Goal: Task Accomplishment & Management: Complete application form

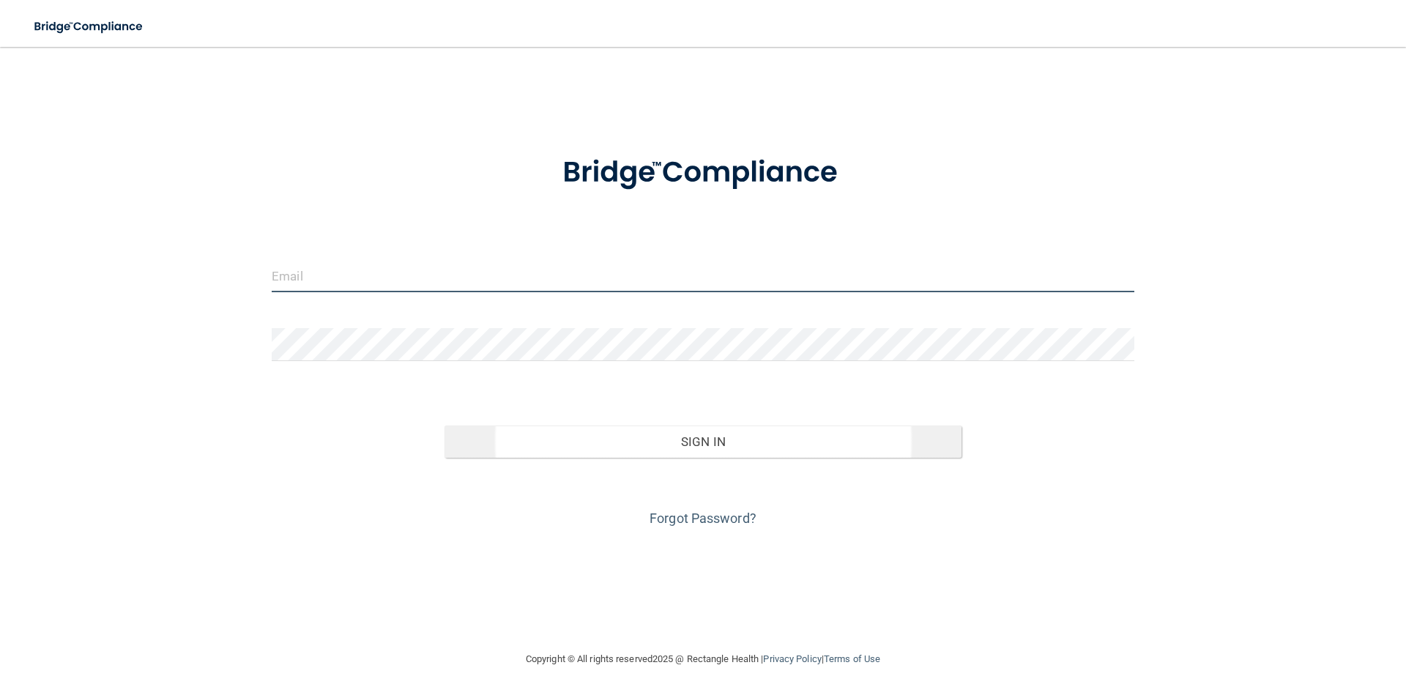
type input "[EMAIL_ADDRESS][DOMAIN_NAME]"
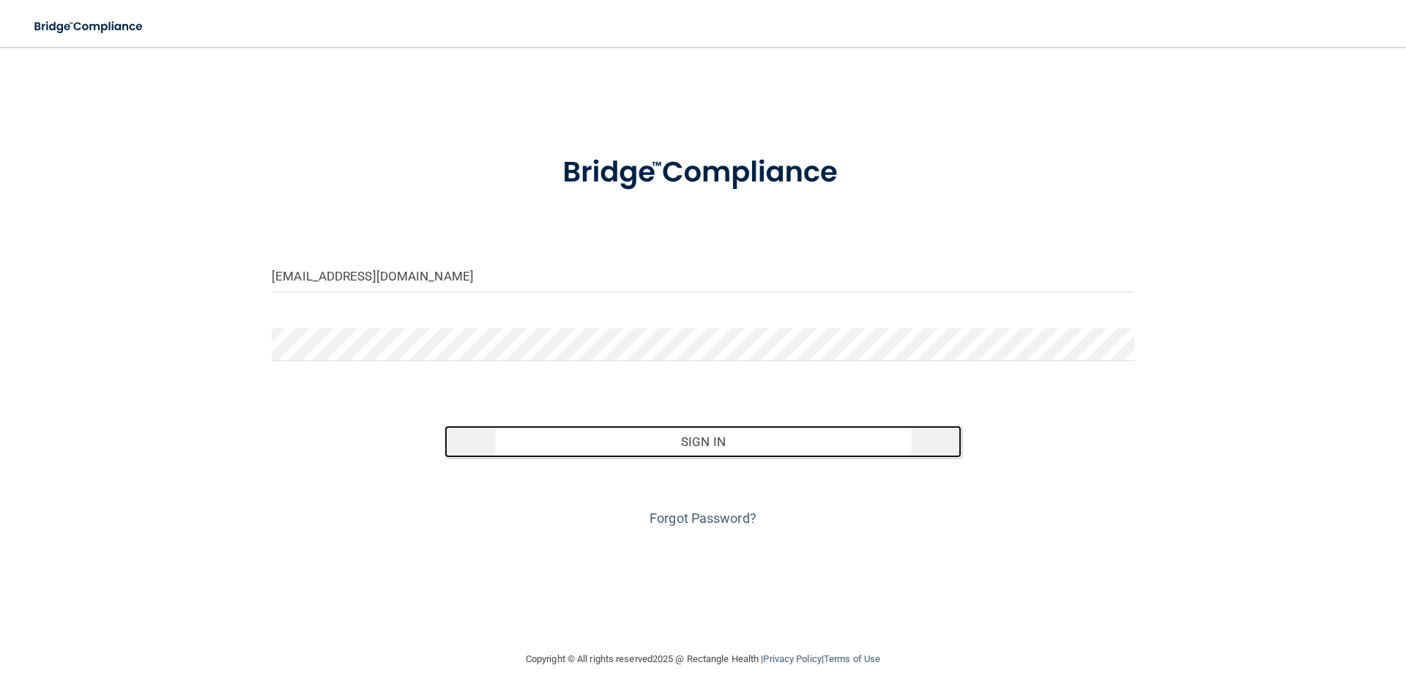
click at [628, 443] on button "Sign In" at bounding box center [704, 441] width 518 height 32
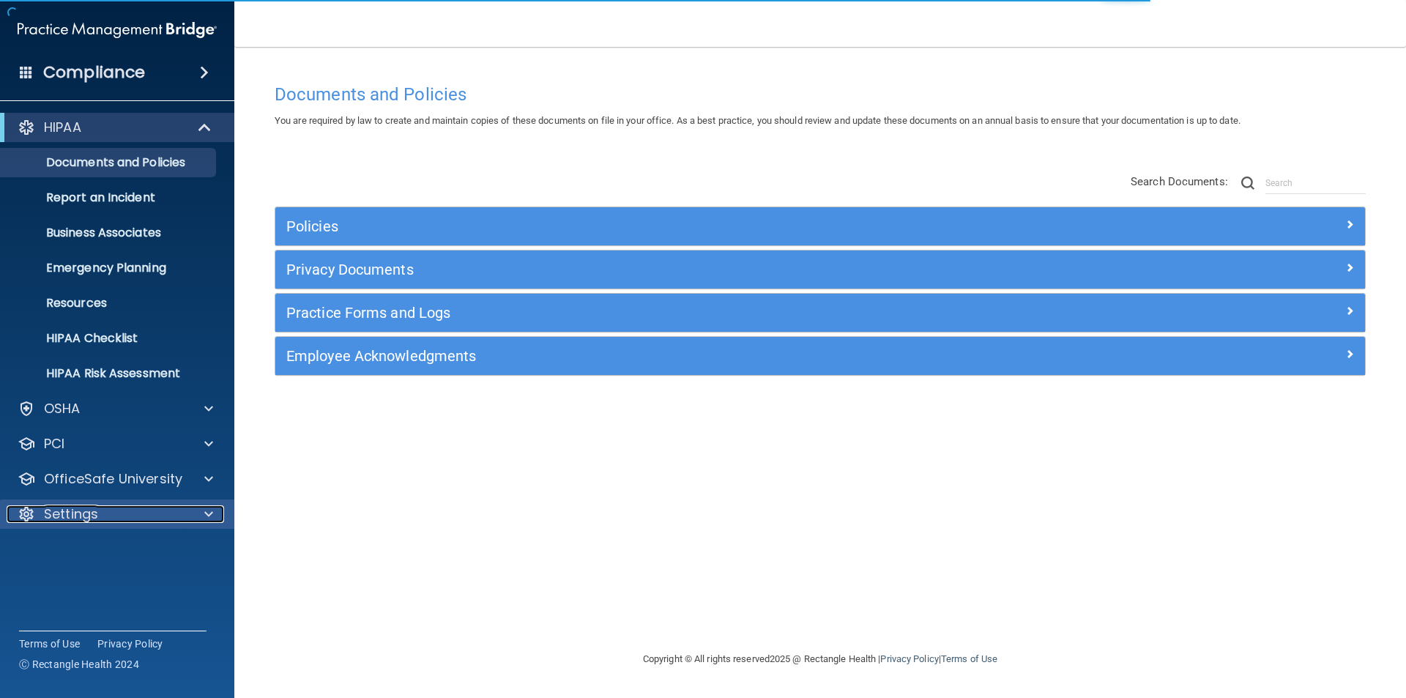
click at [115, 513] on div "Settings" at bounding box center [98, 514] width 182 height 18
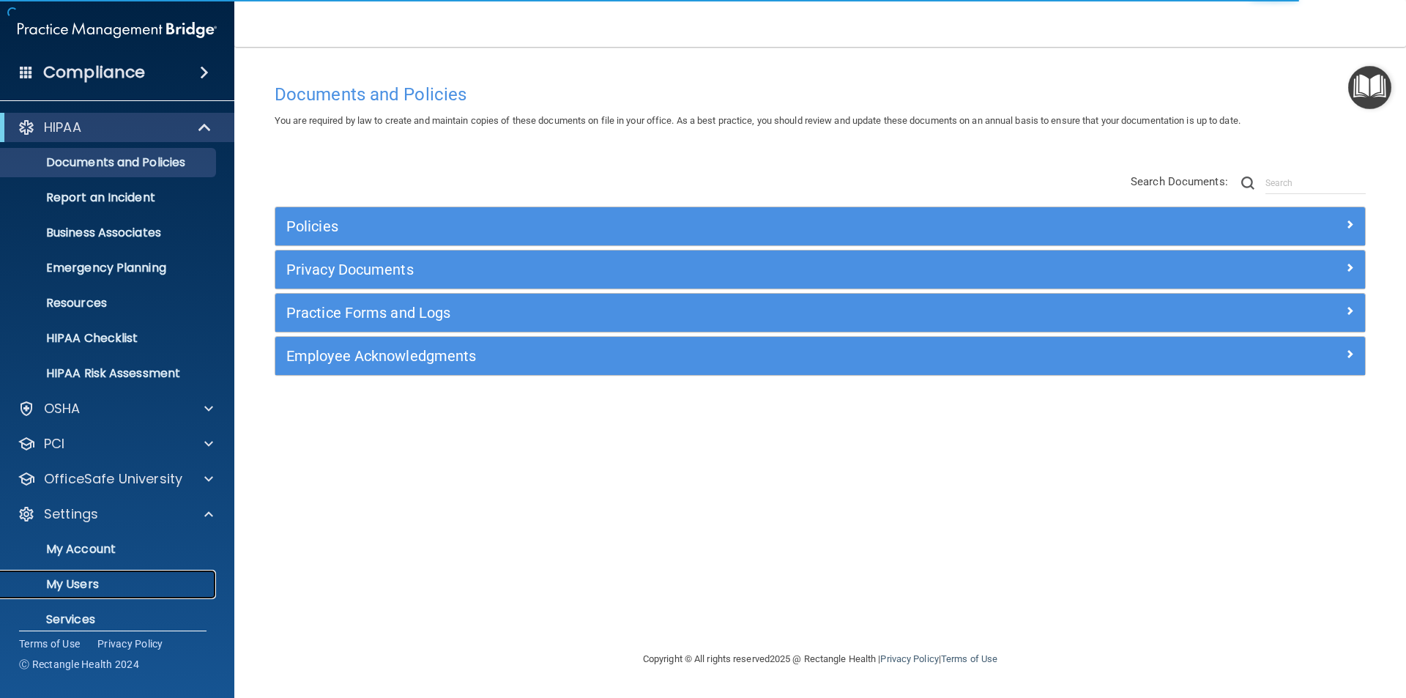
click at [77, 578] on p "My Users" at bounding box center [110, 584] width 200 height 15
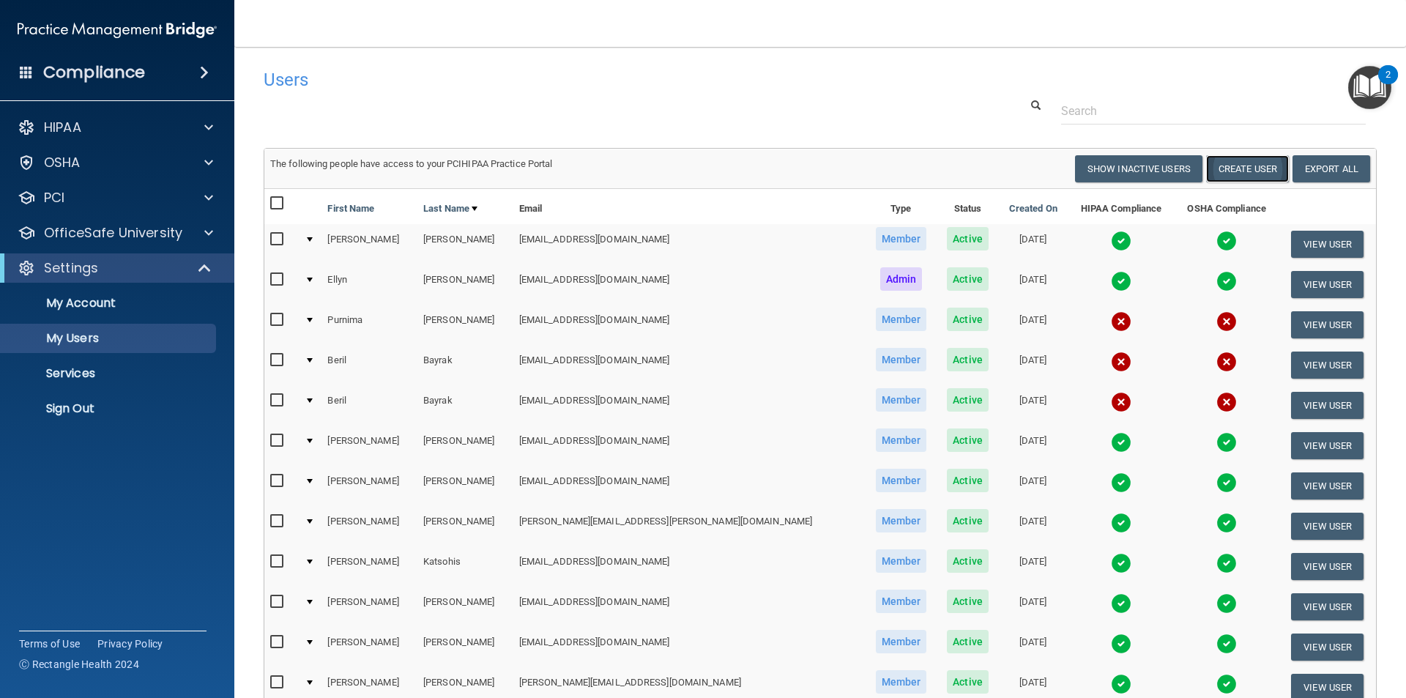
click at [1229, 164] on button "Create User" at bounding box center [1247, 168] width 83 height 27
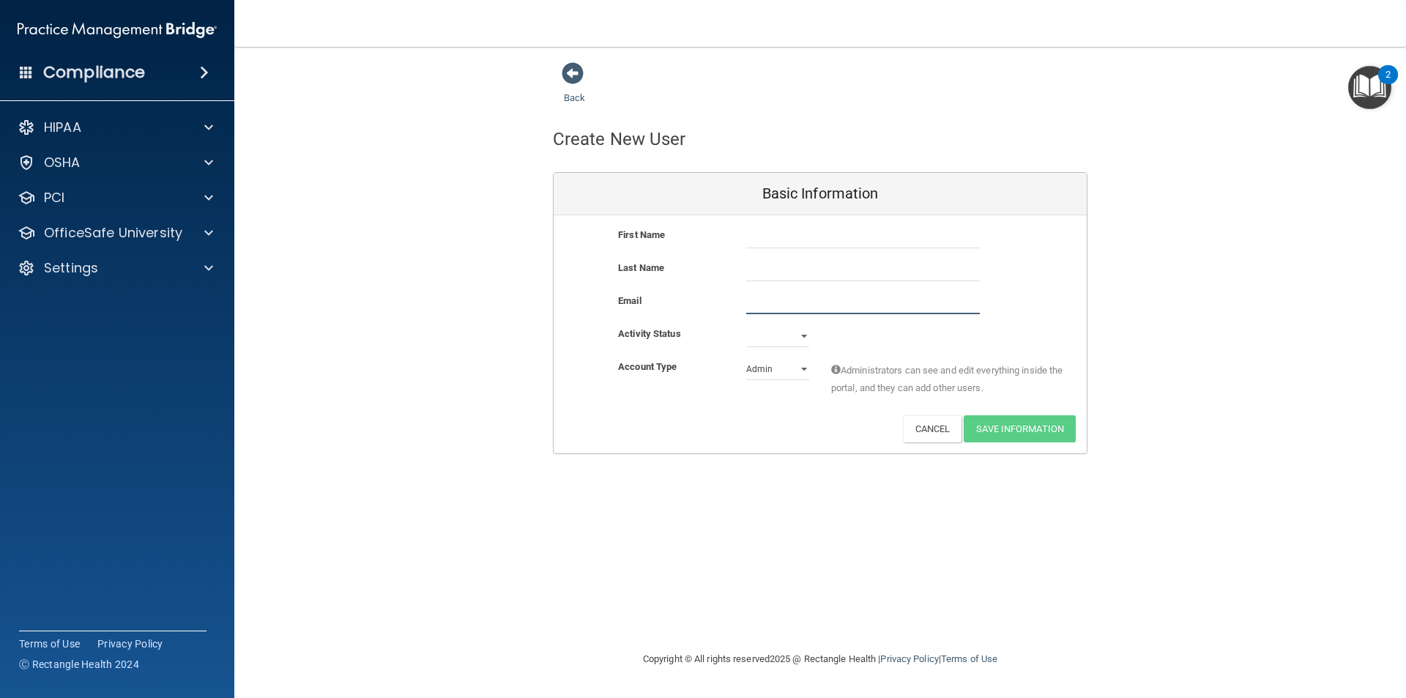
click at [762, 302] on input "email" at bounding box center [863, 303] width 234 height 22
paste input "[EMAIL_ADDRESS][DOMAIN_NAME]"
type input "[EMAIL_ADDRESS][DOMAIN_NAME]"
click at [766, 276] on input "text" at bounding box center [863, 270] width 234 height 22
type input "[PERSON_NAME]"
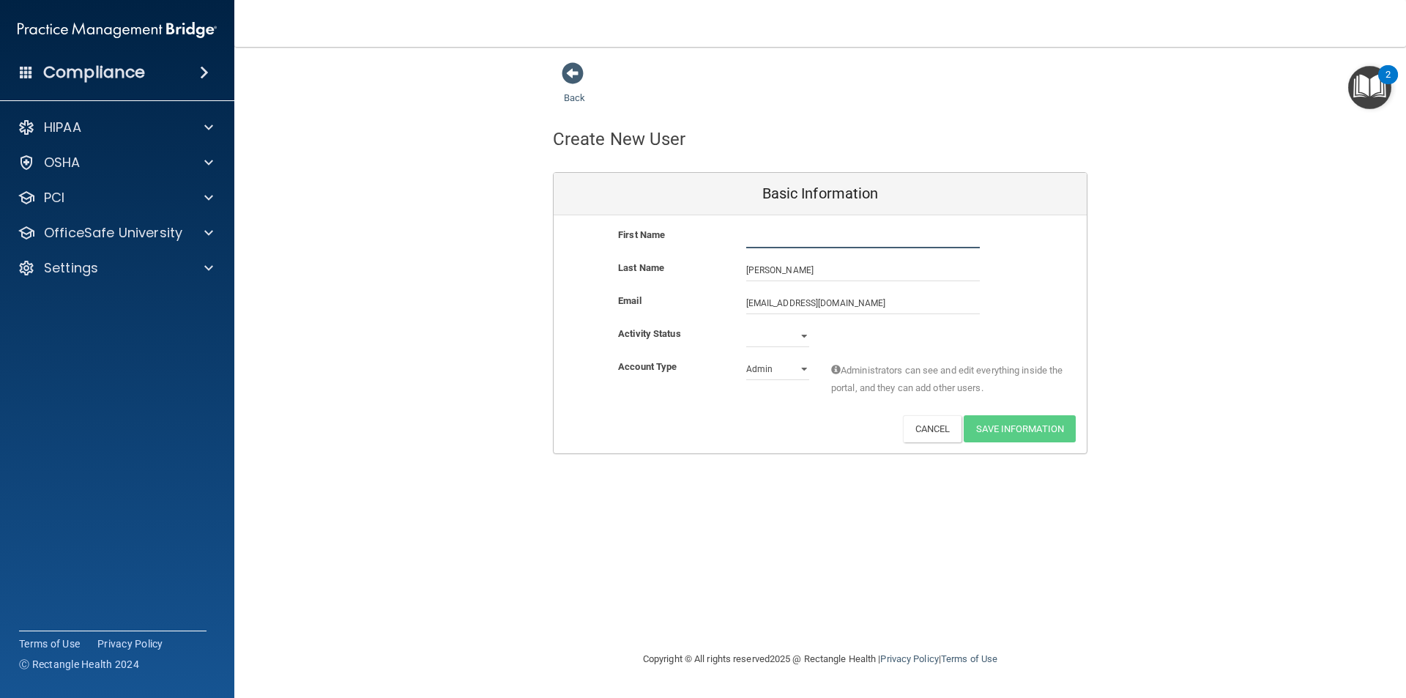
click at [786, 237] on input "text" at bounding box center [863, 237] width 234 height 22
type input "[PERSON_NAME]"
click at [797, 340] on select "Active Inactive" at bounding box center [777, 336] width 63 height 22
select select "active"
click at [746, 325] on select "Active Inactive" at bounding box center [777, 336] width 63 height 22
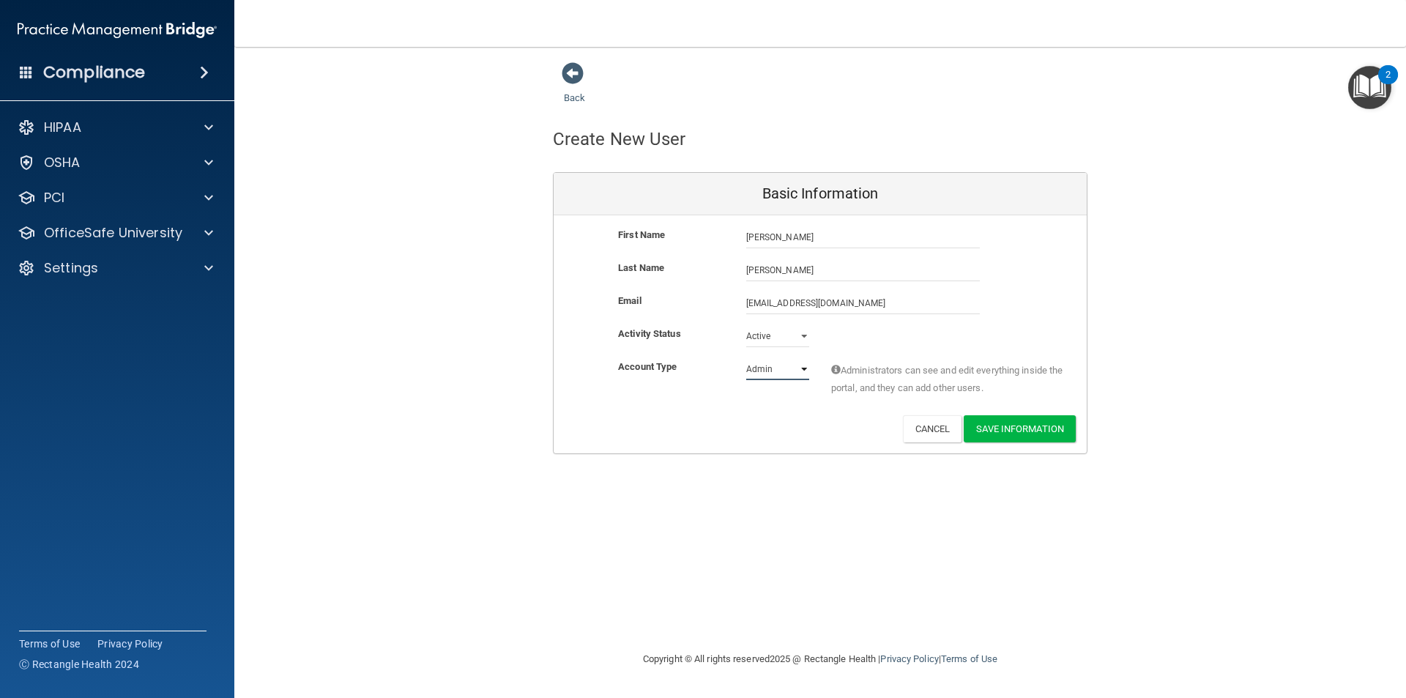
click at [770, 370] on select "Admin Member" at bounding box center [777, 369] width 63 height 22
click at [746, 358] on select "Admin Member" at bounding box center [777, 369] width 63 height 22
click at [759, 375] on select "Admin Member" at bounding box center [777, 369] width 63 height 22
click at [746, 358] on select "Admin Member" at bounding box center [777, 369] width 63 height 22
click at [766, 366] on select "Admin Member" at bounding box center [777, 369] width 63 height 22
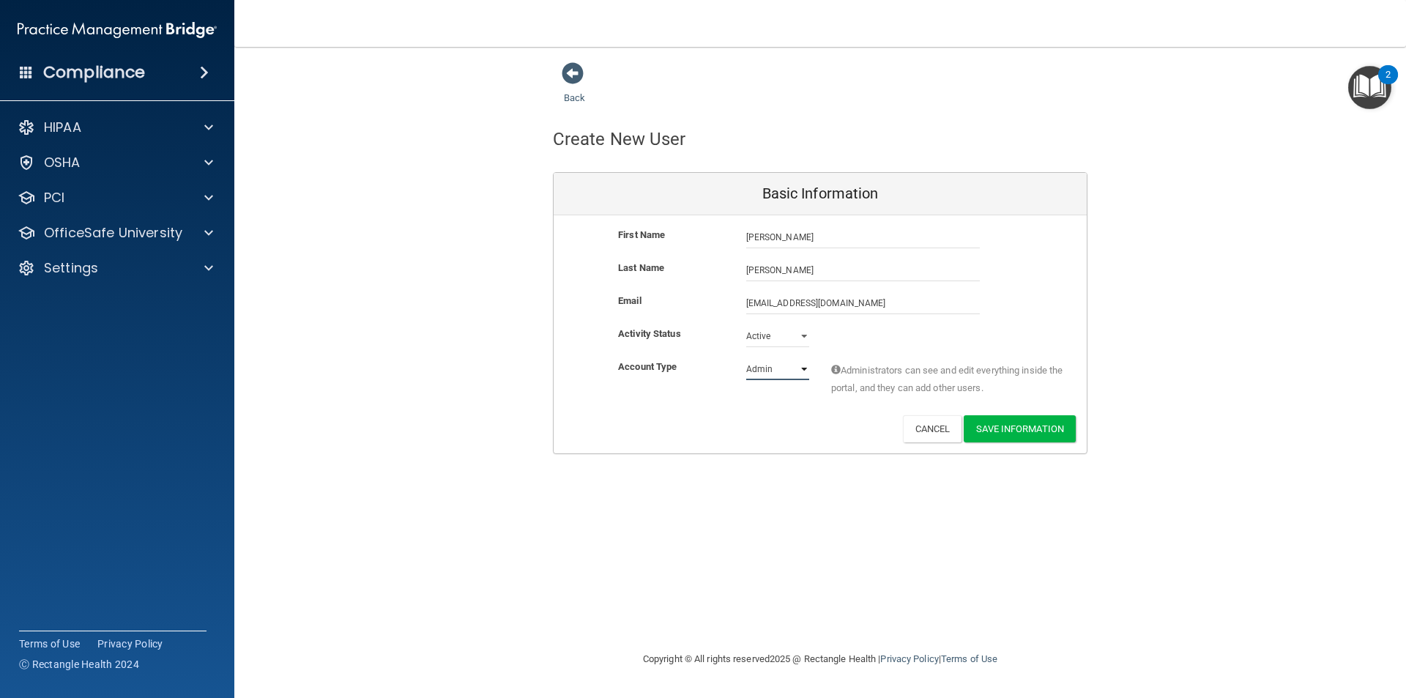
select select "practice_member"
click at [746, 358] on select "Admin Member" at bounding box center [777, 369] width 63 height 22
click at [1030, 420] on button "Save Information" at bounding box center [1020, 428] width 112 height 27
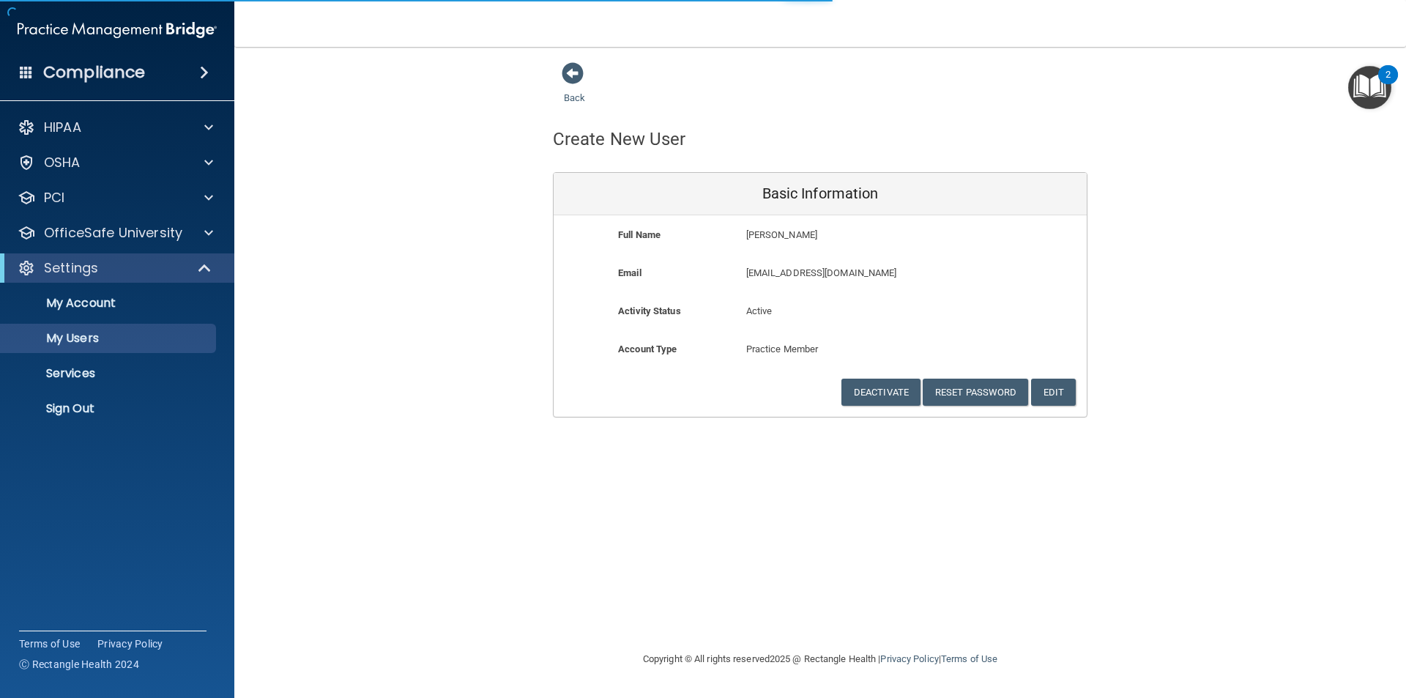
select select "20"
